Goal: Task Accomplishment & Management: Use online tool/utility

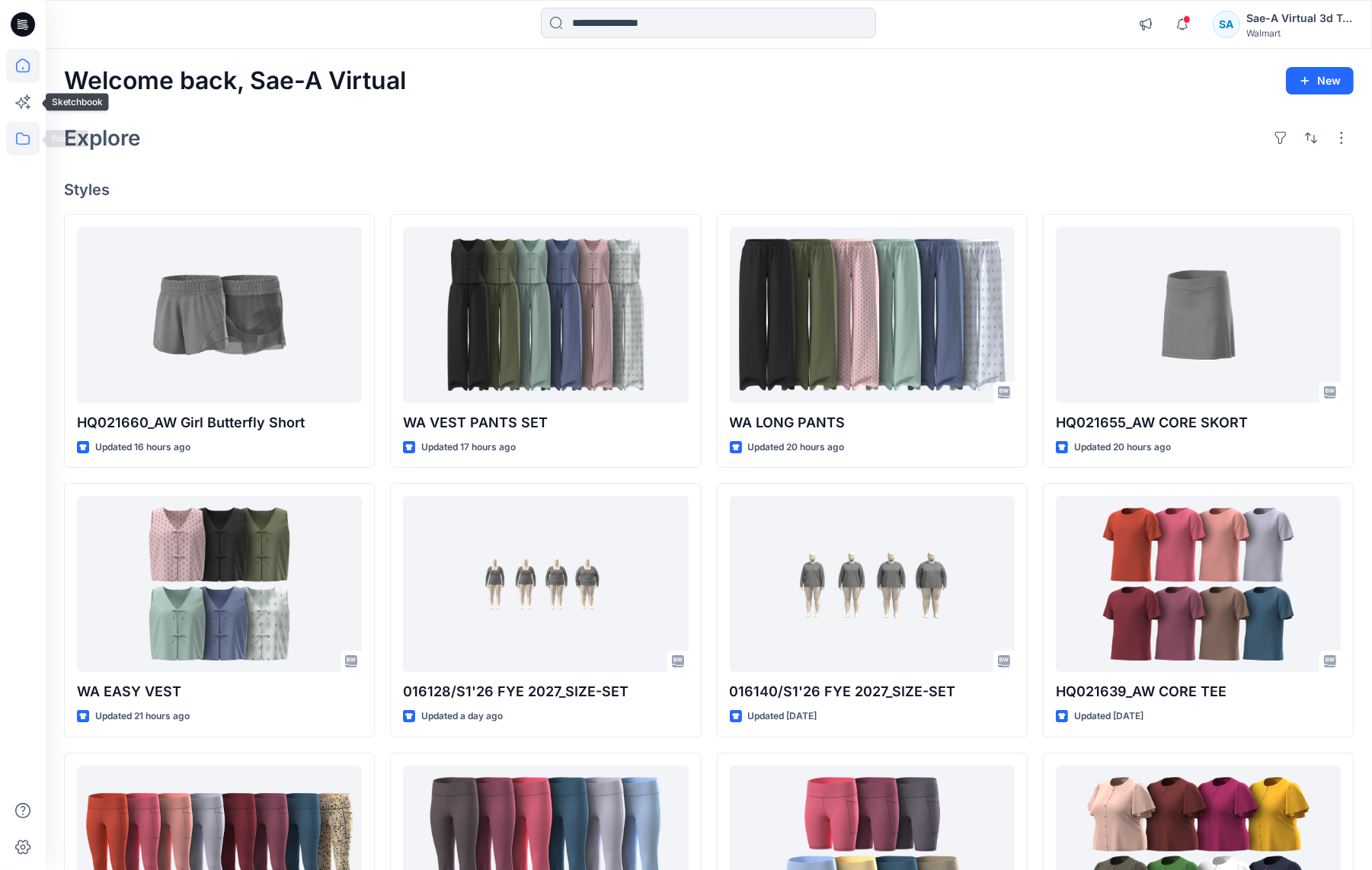
click at [24, 136] on icon at bounding box center [23, 139] width 34 height 34
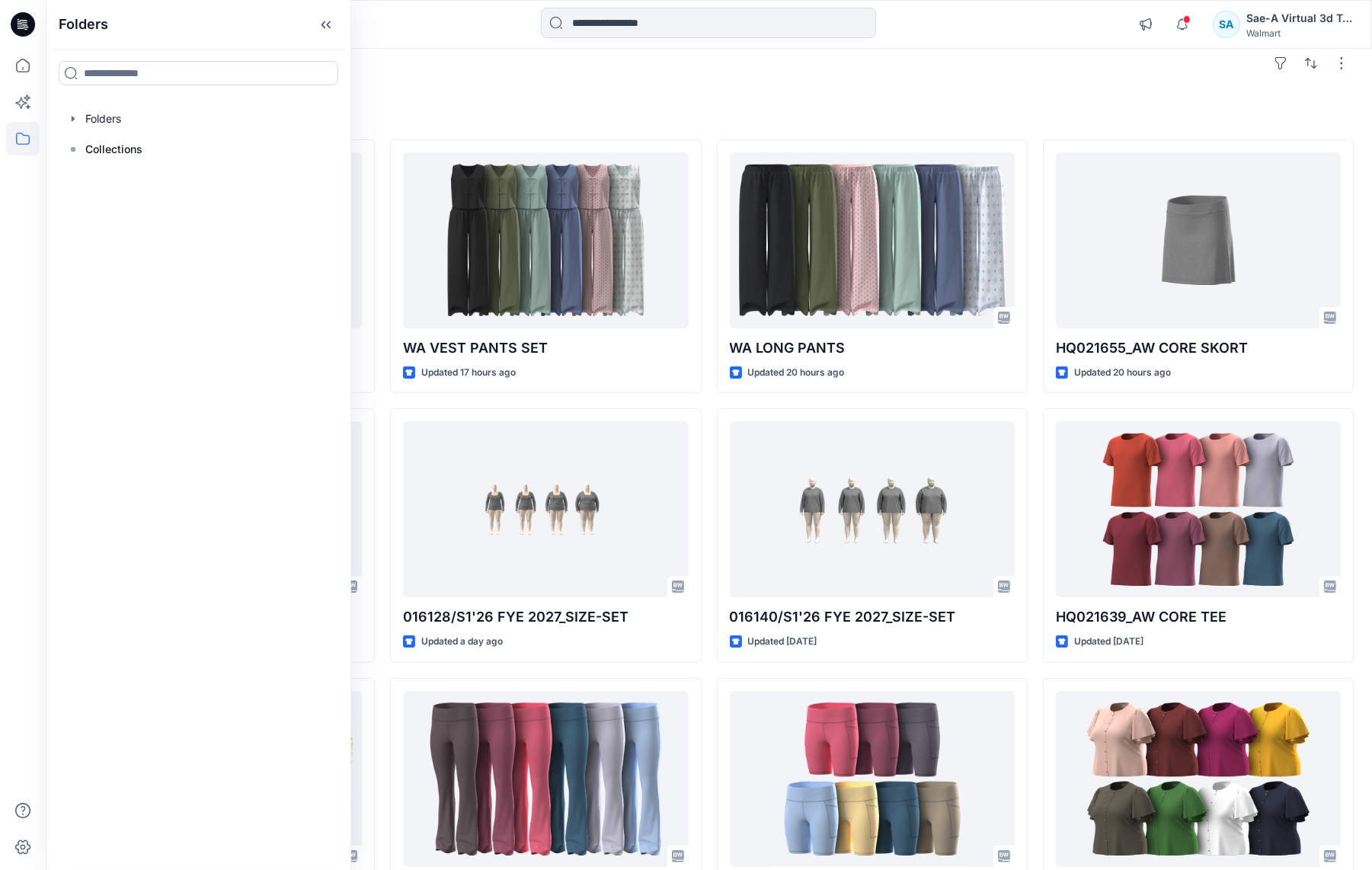
scroll to position [115, 0]
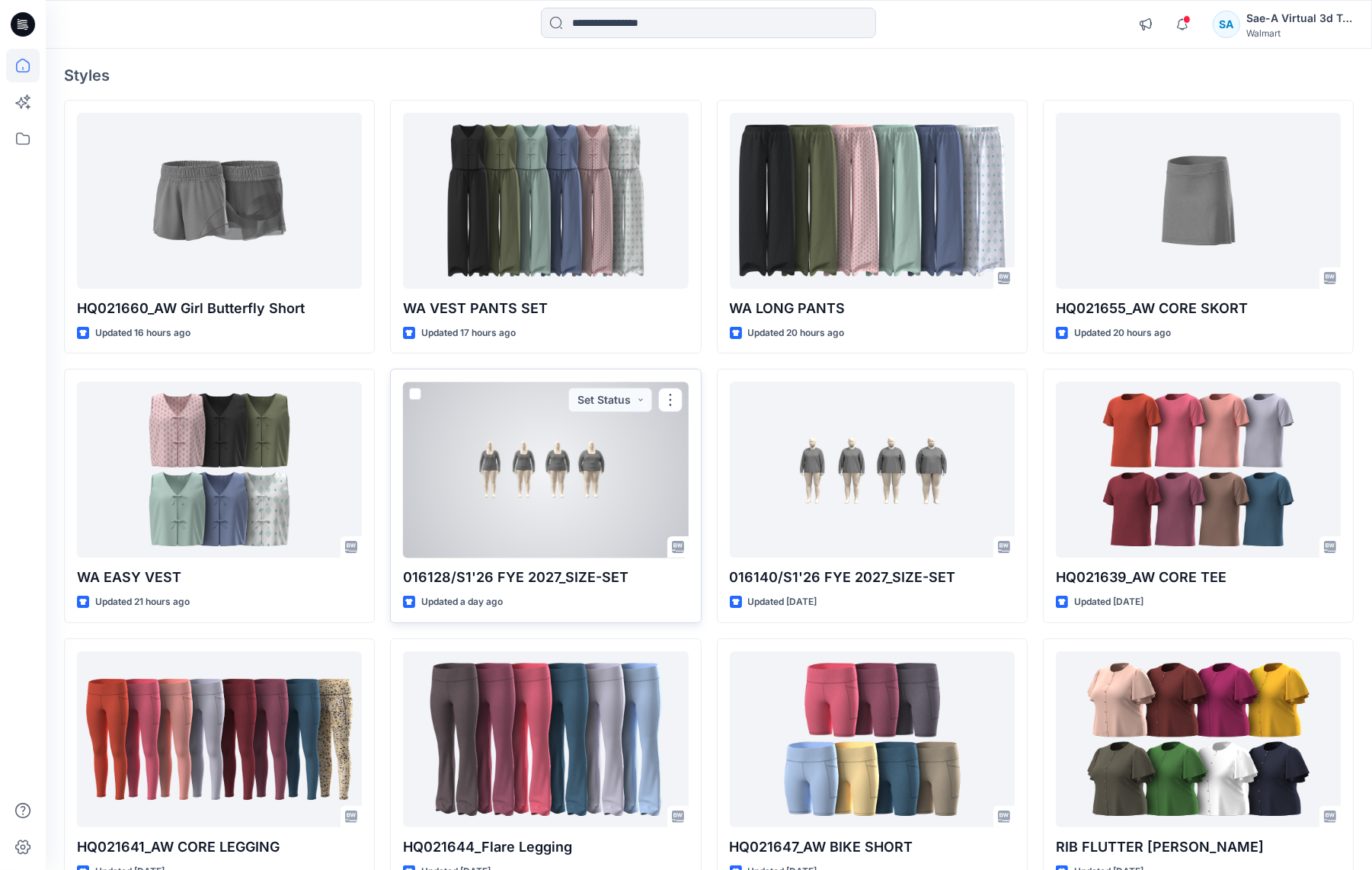
click at [569, 490] on div at bounding box center [545, 469] width 285 height 176
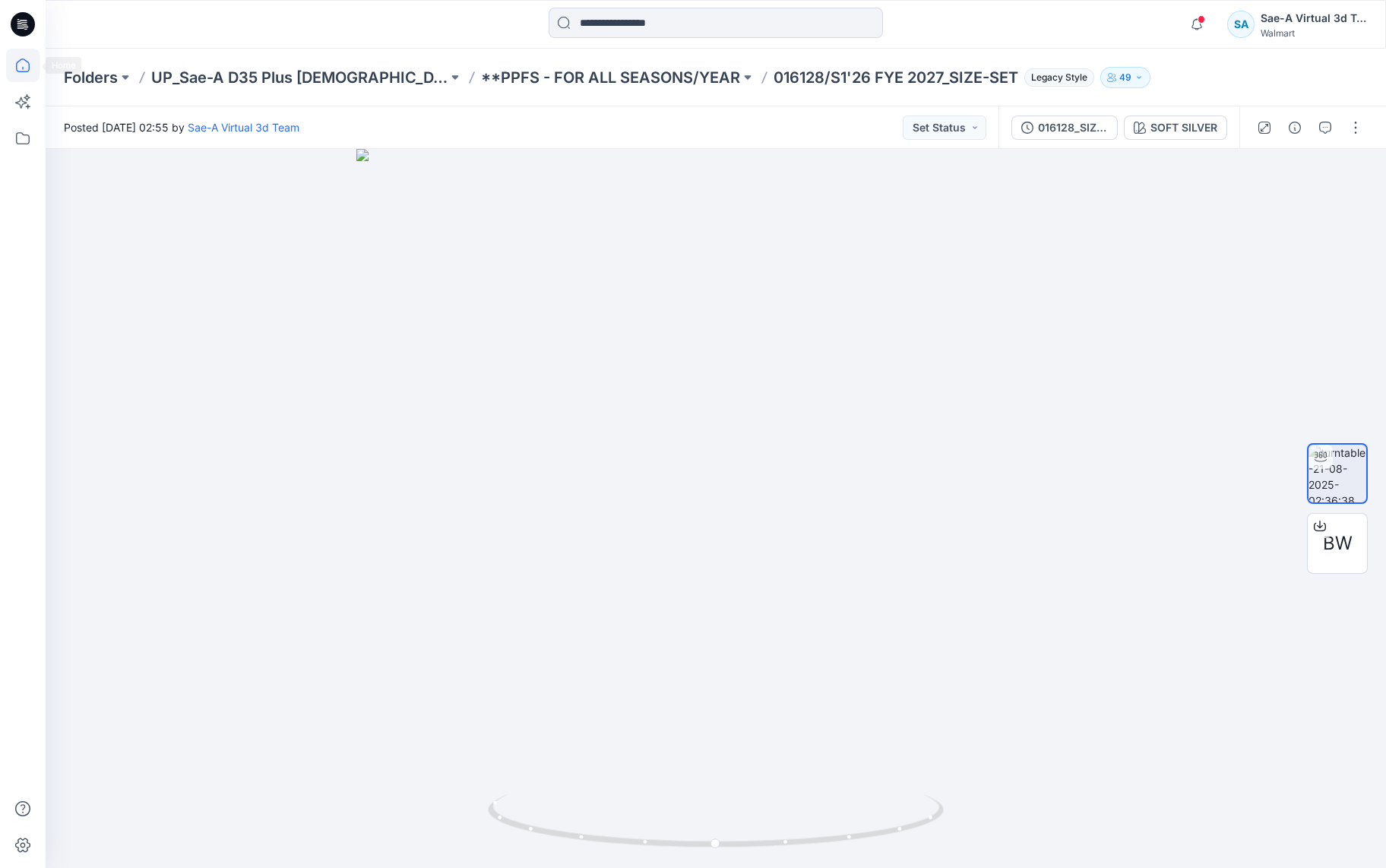
click at [20, 61] on icon at bounding box center [23, 66] width 14 height 14
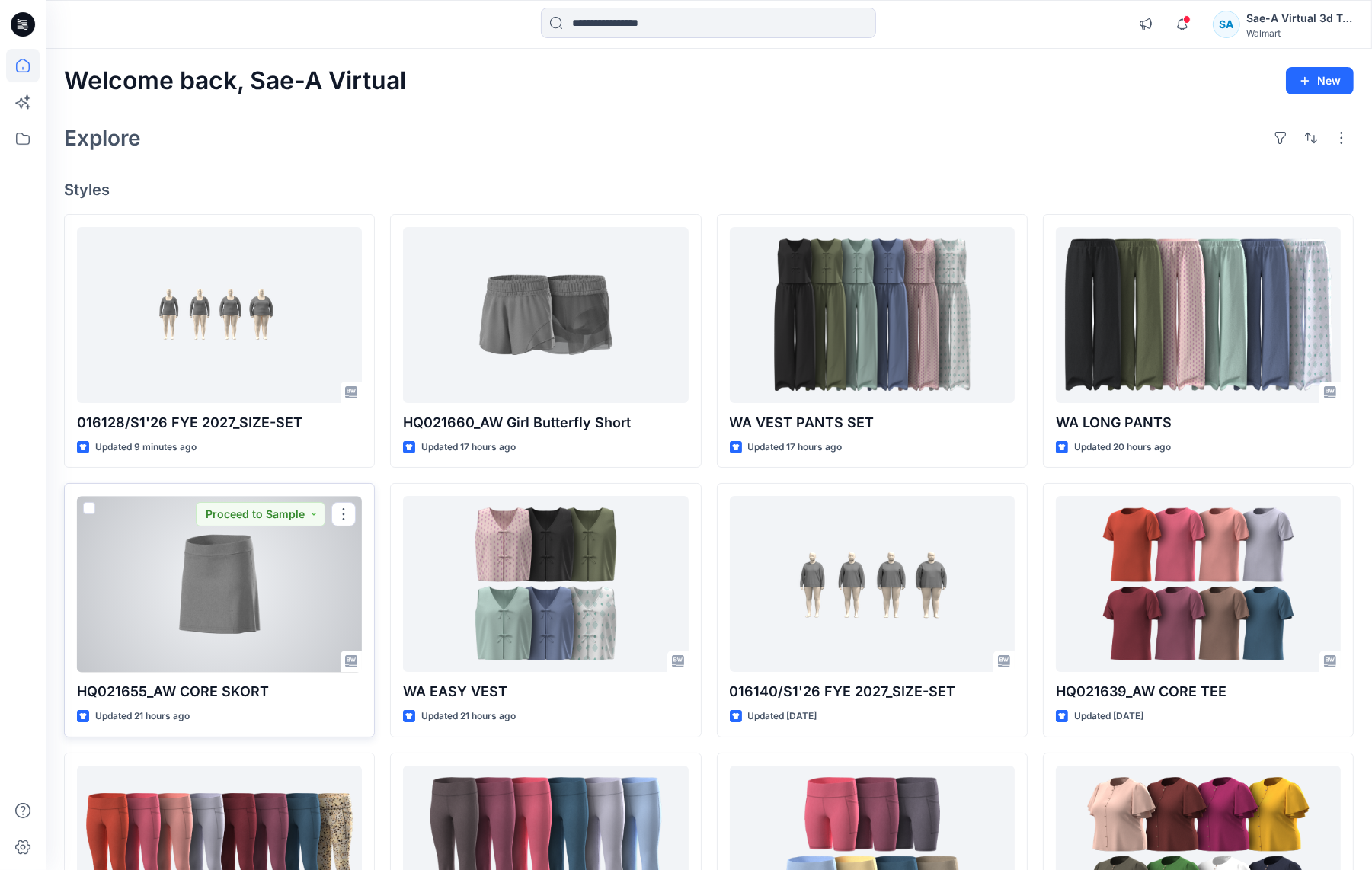
click at [241, 612] on div at bounding box center [219, 583] width 285 height 176
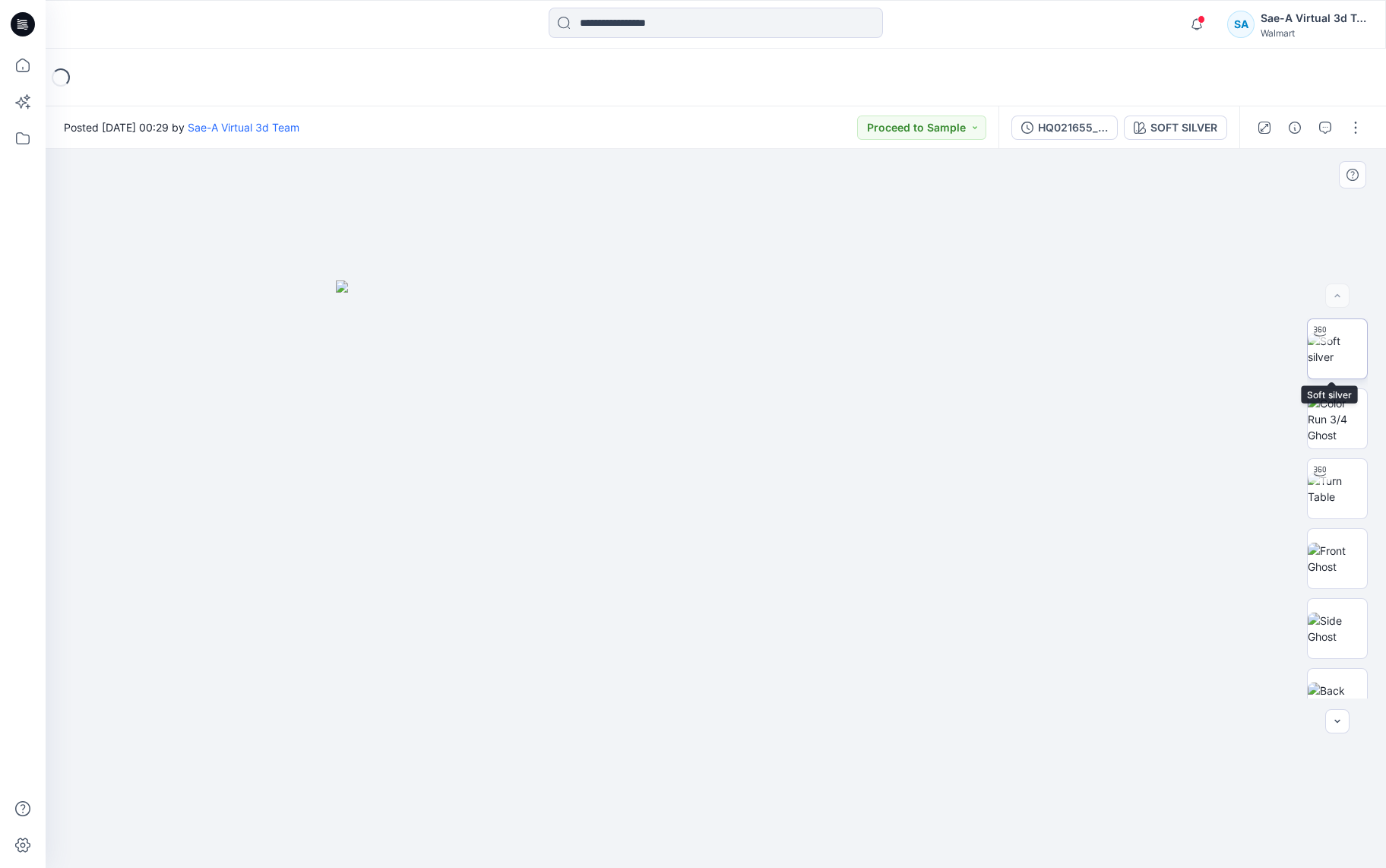
click at [1333, 353] on img at bounding box center [1337, 349] width 60 height 32
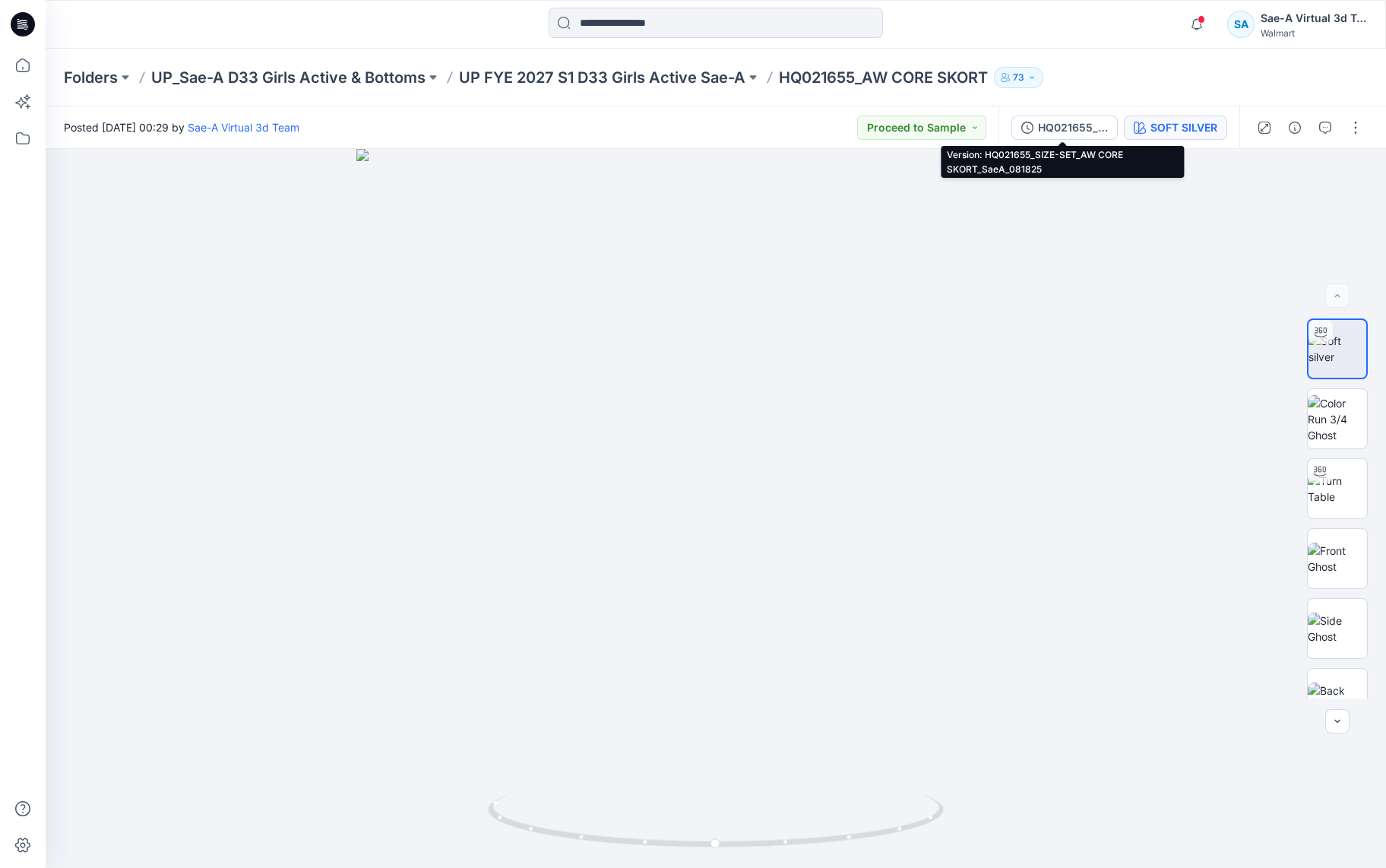
click at [1186, 129] on div "SOFT SILVER" at bounding box center [1183, 127] width 67 height 17
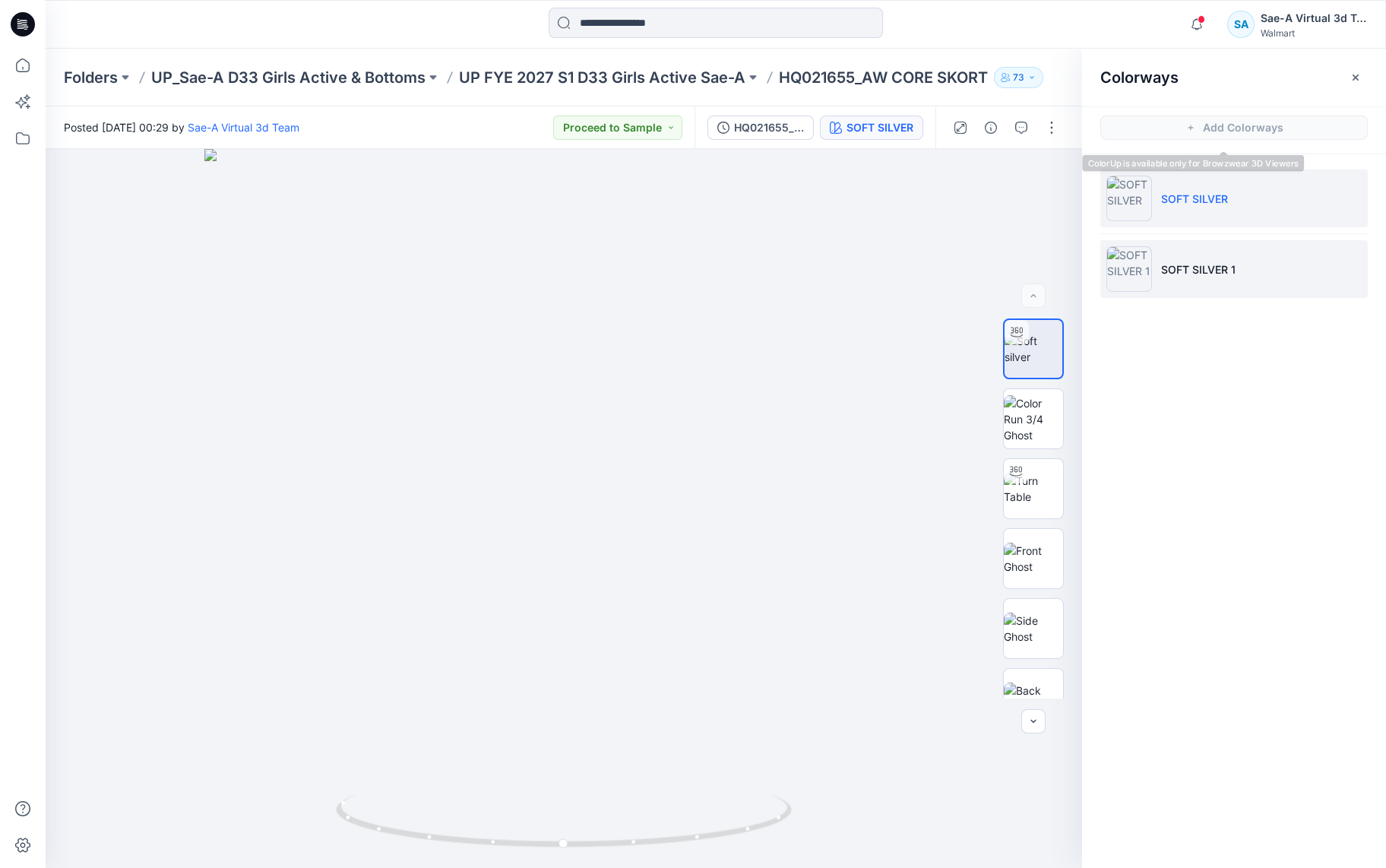
click at [1243, 278] on li "SOFT SILVER 1" at bounding box center [1233, 268] width 267 height 58
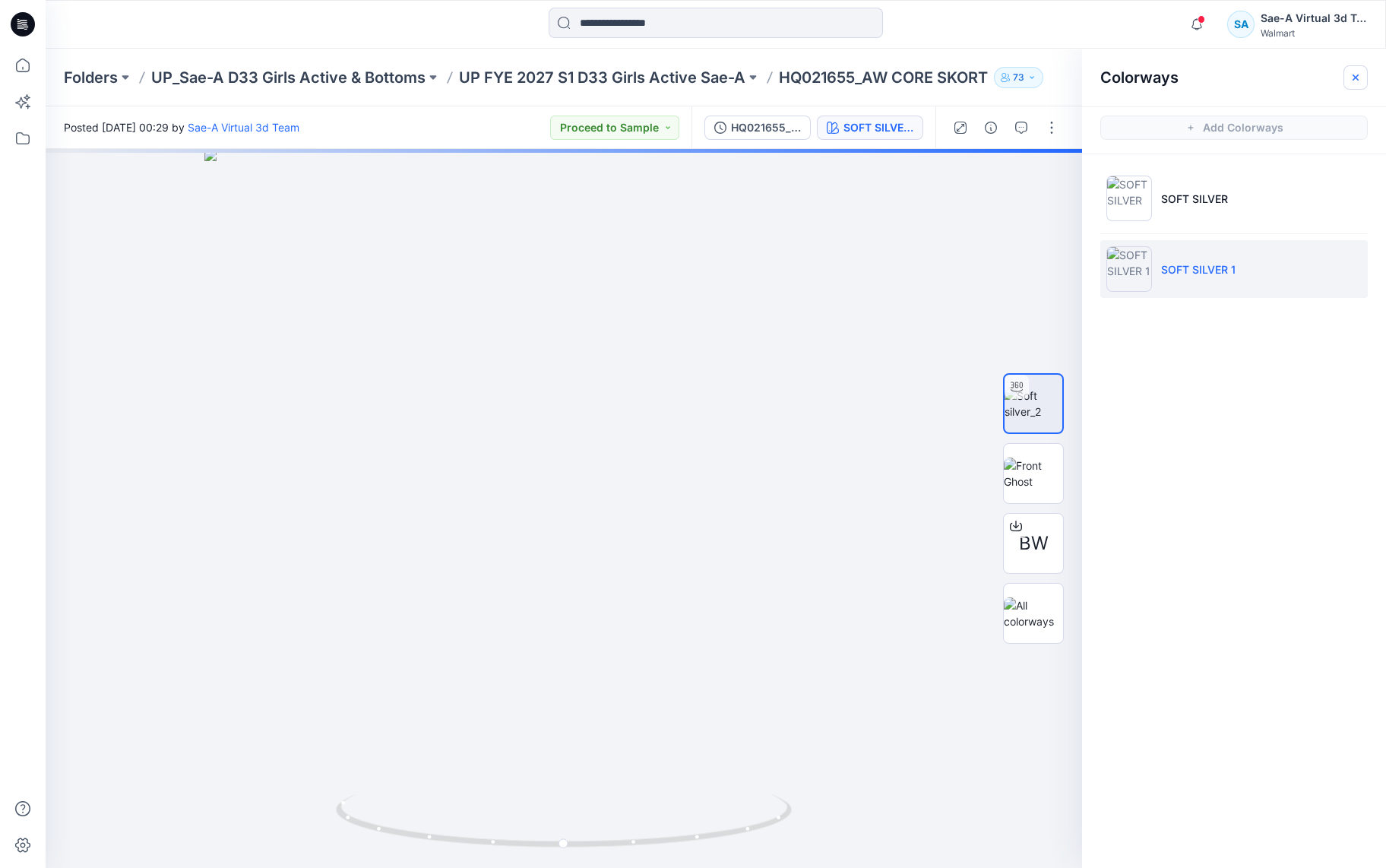
click at [1360, 69] on button "button" at bounding box center [1355, 78] width 24 height 24
